Goal: Transaction & Acquisition: Purchase product/service

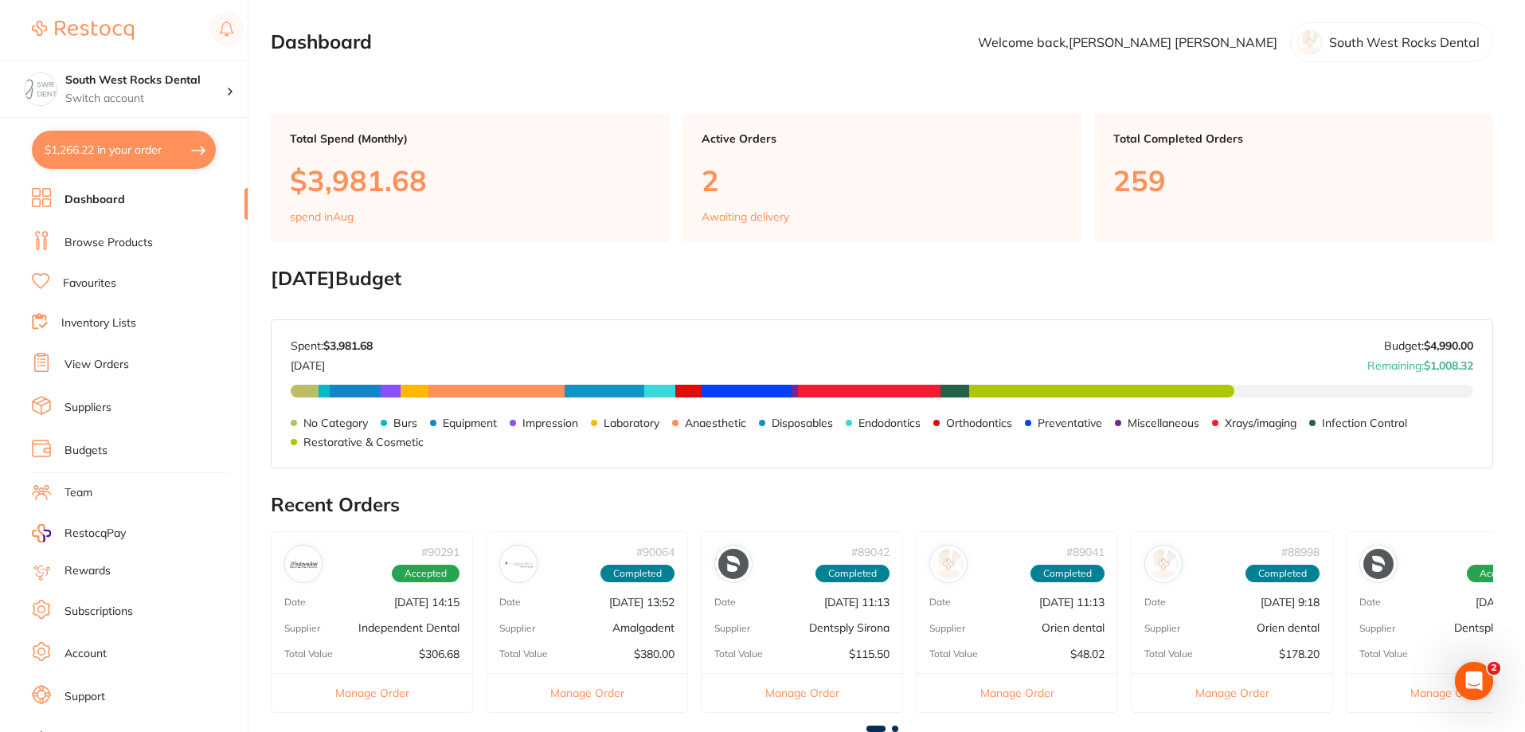
click at [100, 285] on link "Favourites" at bounding box center [89, 284] width 53 height 16
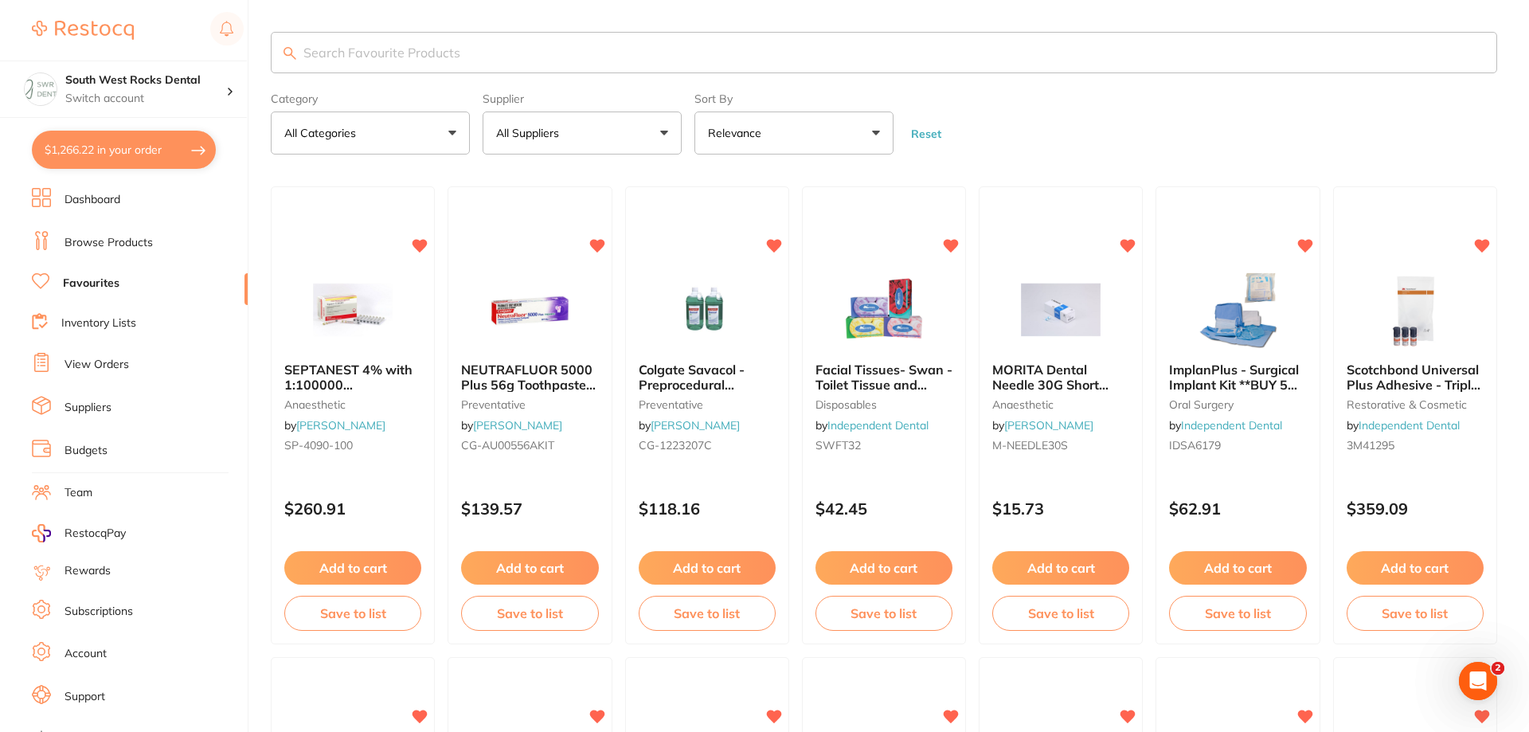
click at [356, 58] on input "search" at bounding box center [884, 52] width 1226 height 41
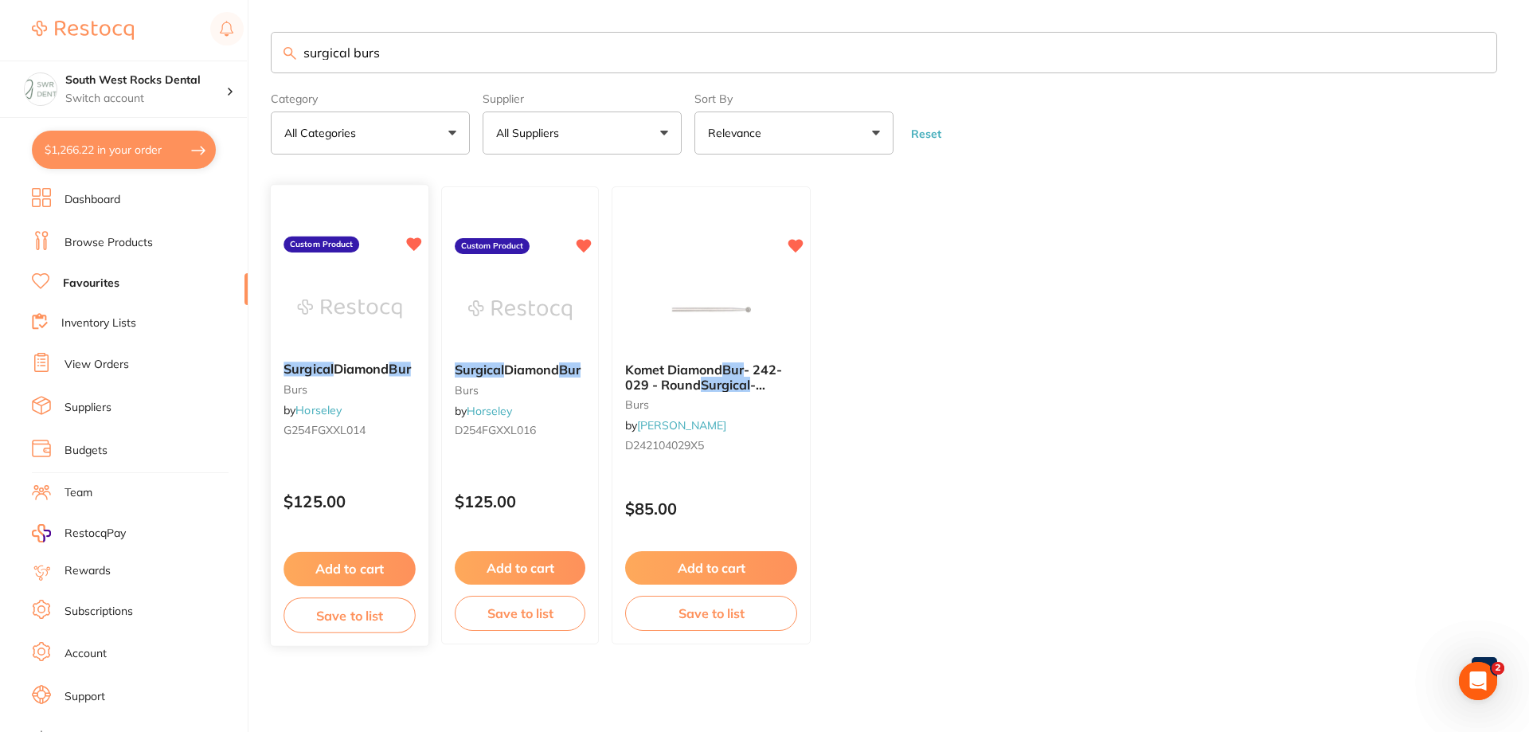
type input "surgical burs"
click at [361, 563] on button "Add to cart" at bounding box center [350, 569] width 132 height 34
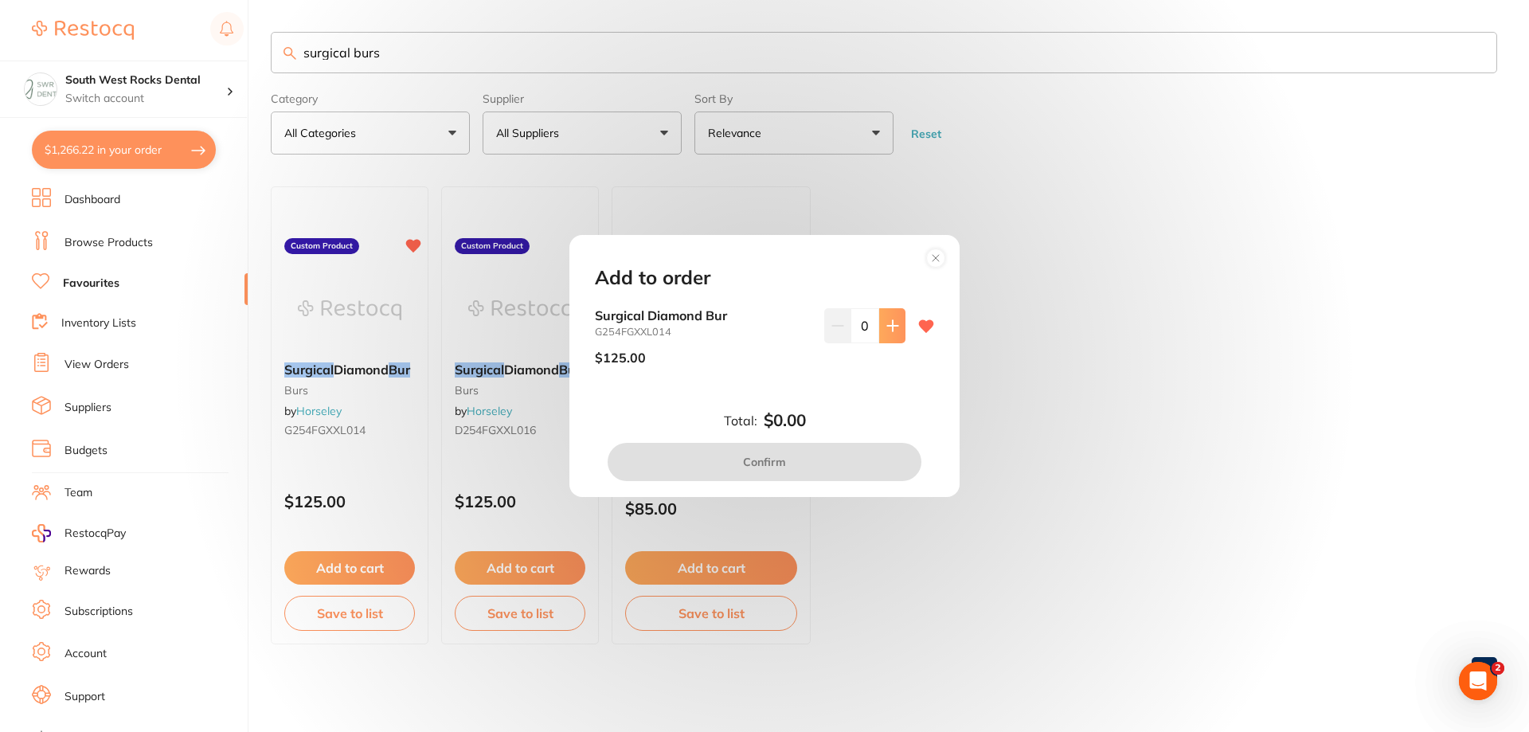
click at [891, 326] on icon at bounding box center [892, 325] width 10 height 10
type input "1"
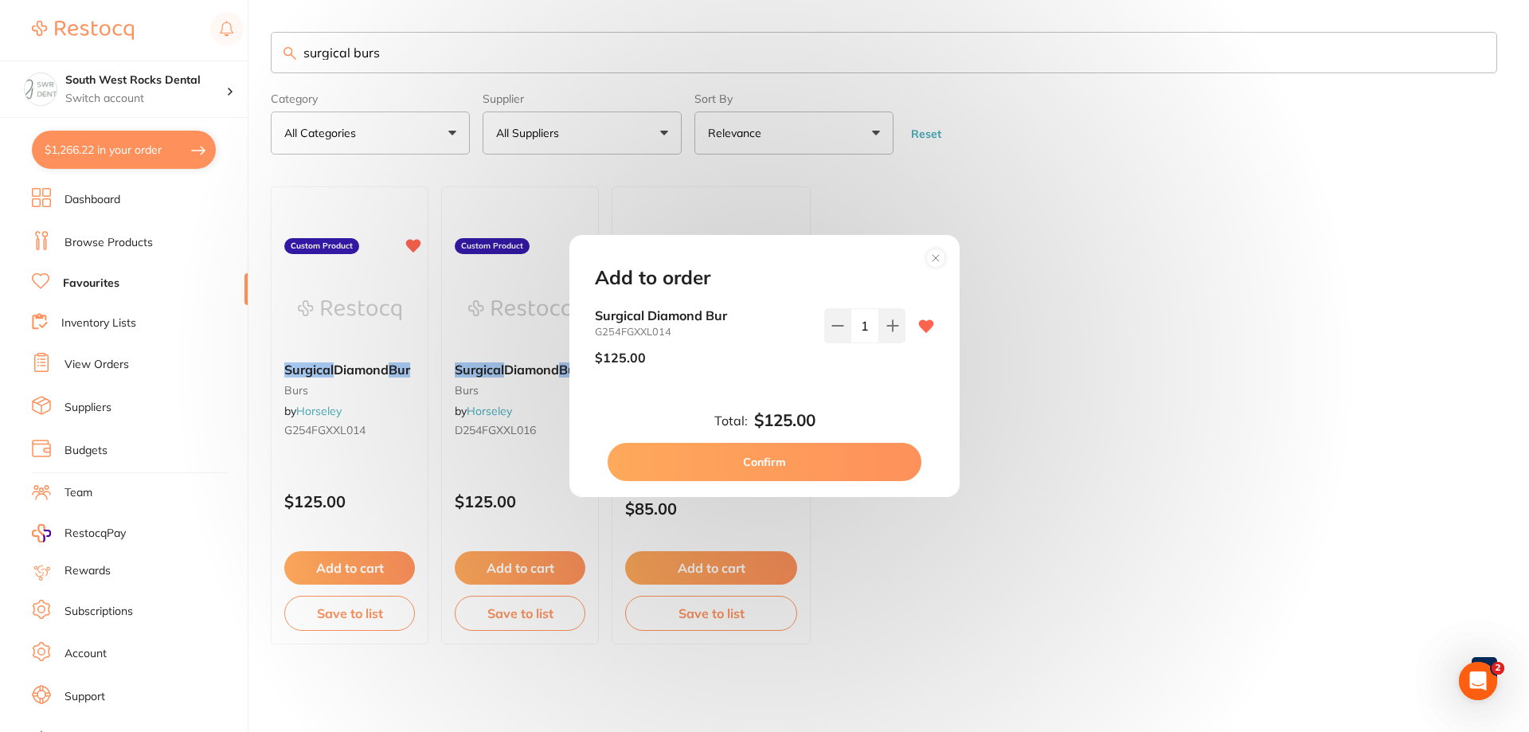
click at [796, 457] on button "Confirm" at bounding box center [765, 462] width 314 height 38
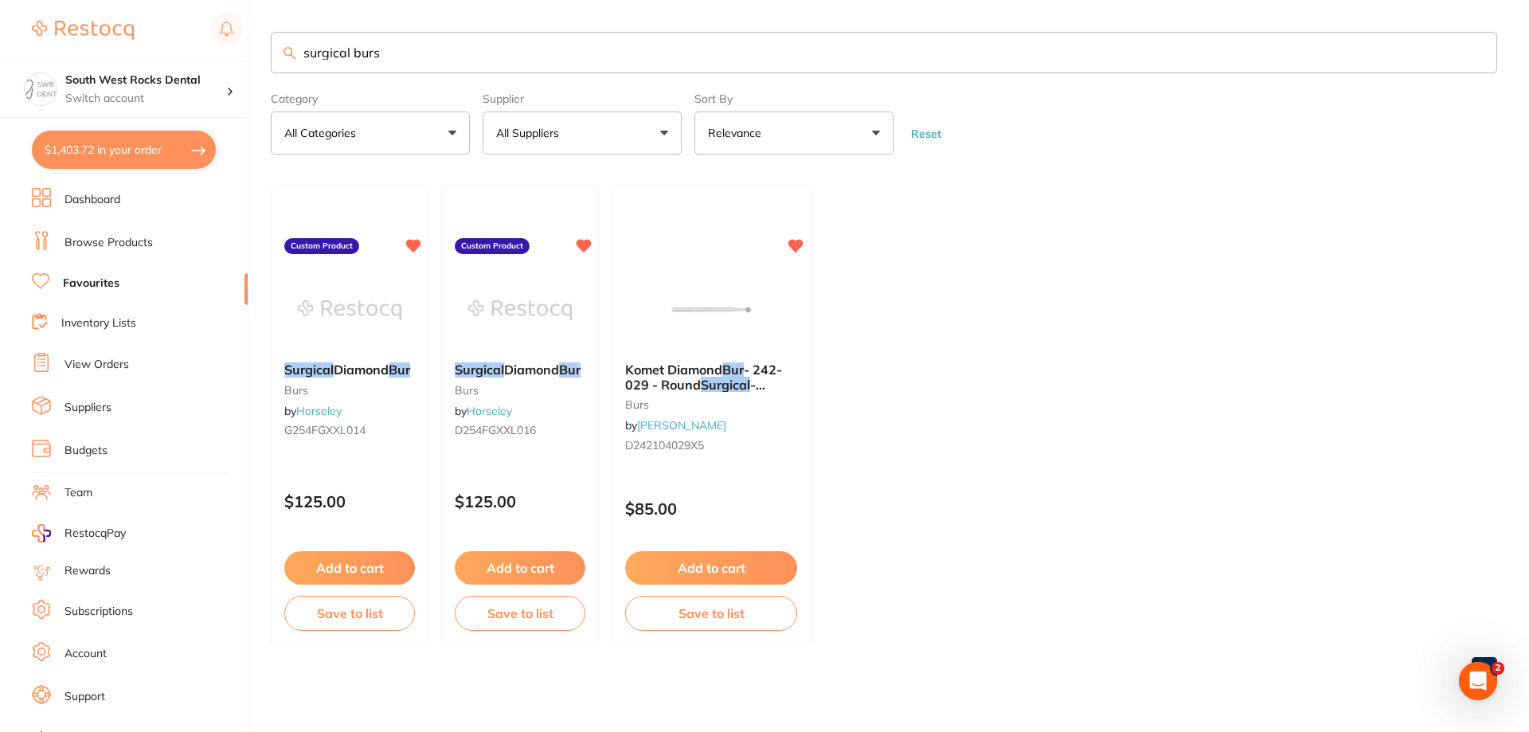
click at [528, 569] on button "Add to cart" at bounding box center [520, 567] width 131 height 33
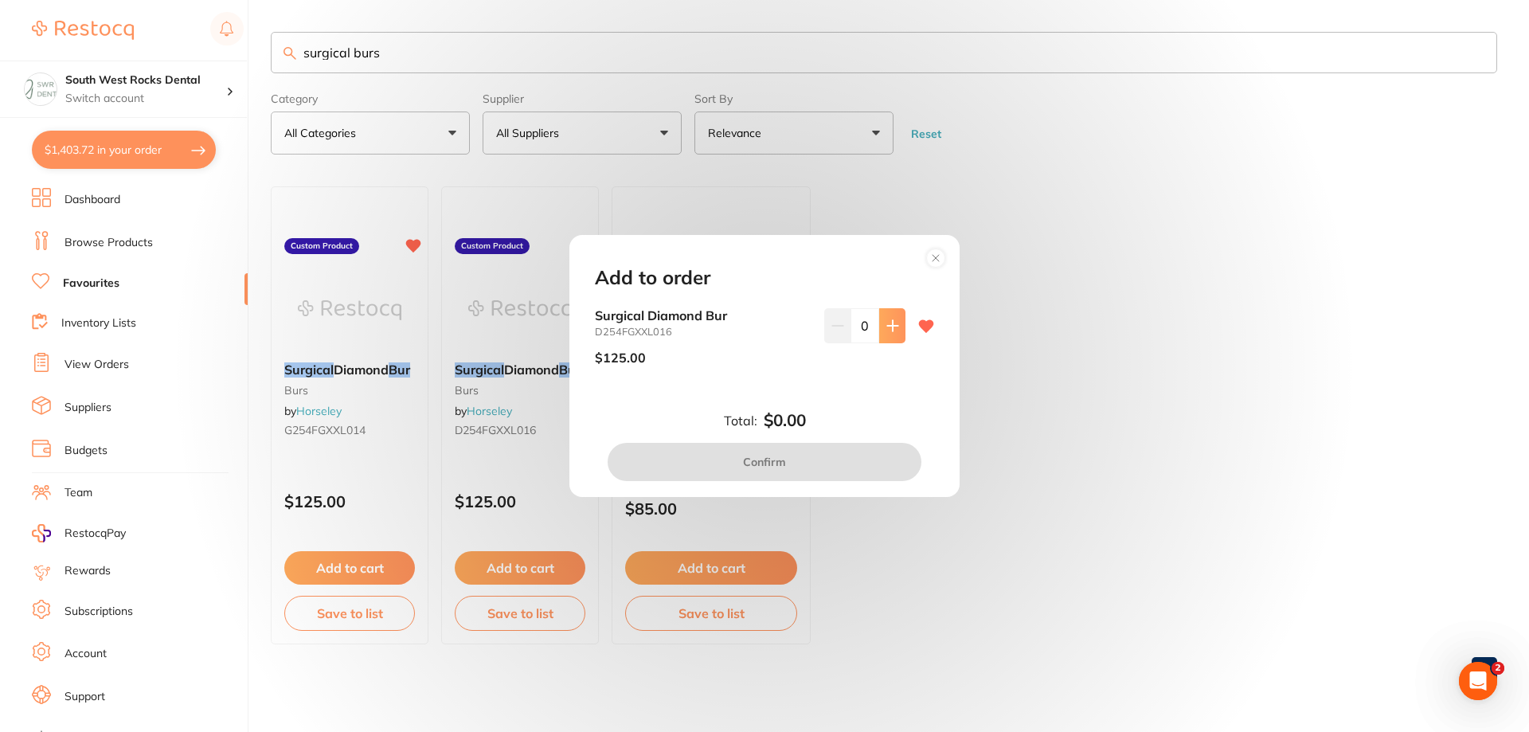
click at [886, 327] on icon at bounding box center [892, 325] width 13 height 13
type input "1"
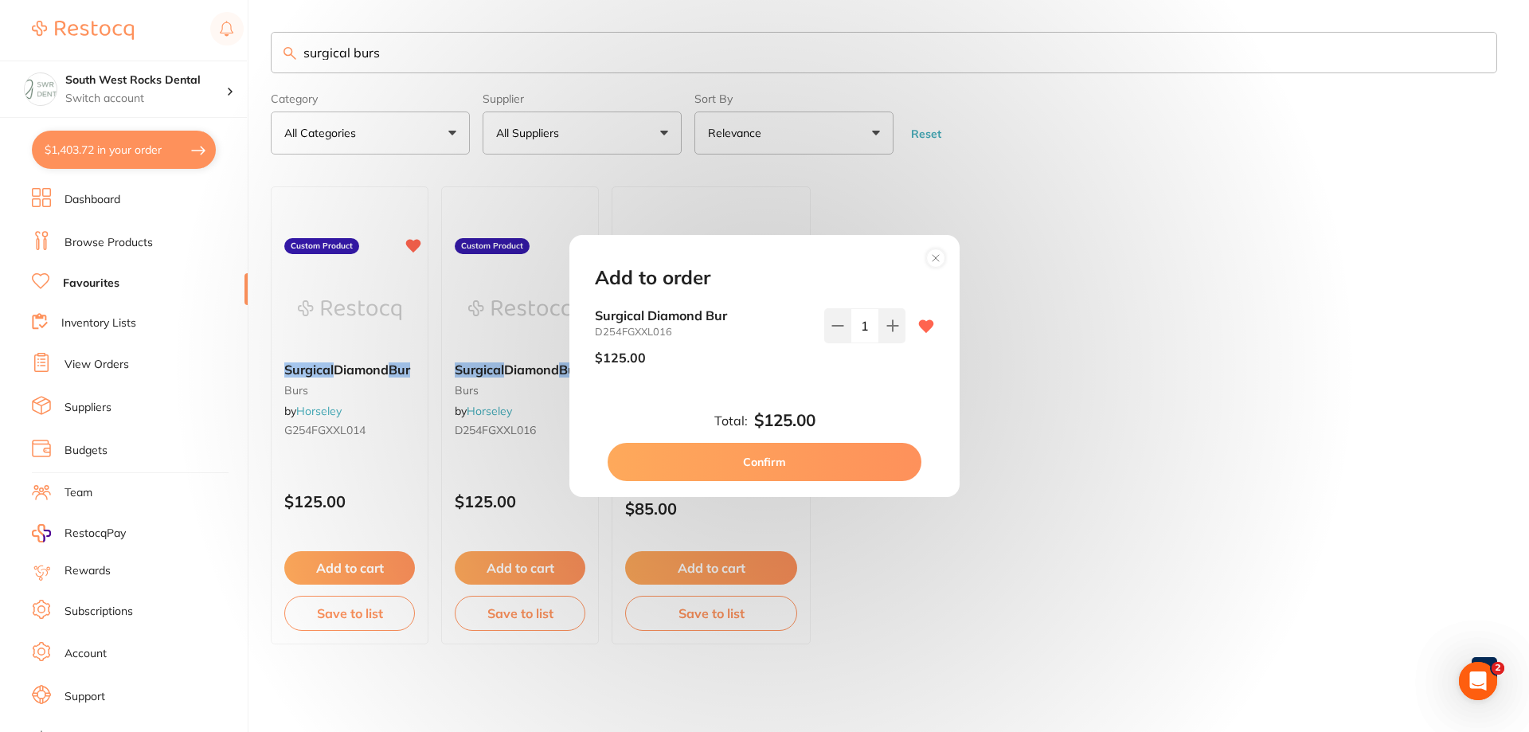
click at [731, 463] on button "Confirm" at bounding box center [765, 462] width 314 height 38
